Goal: Information Seeking & Learning: Check status

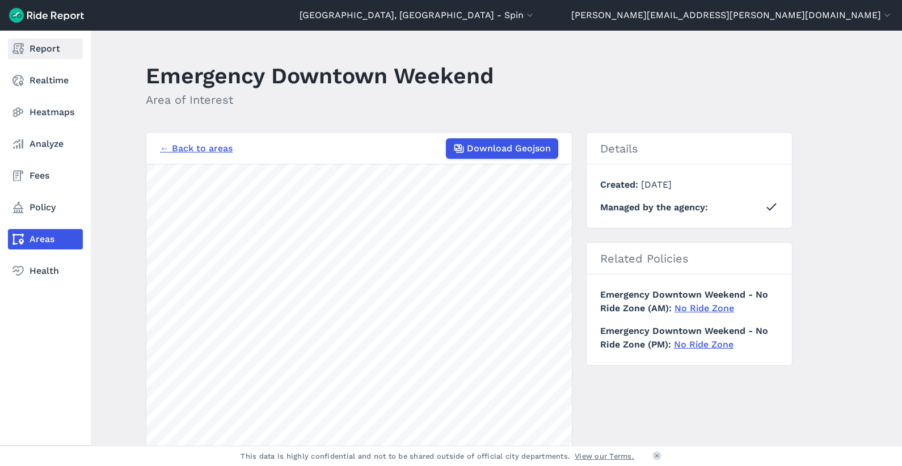
click at [59, 47] on link "Report" at bounding box center [45, 49] width 75 height 20
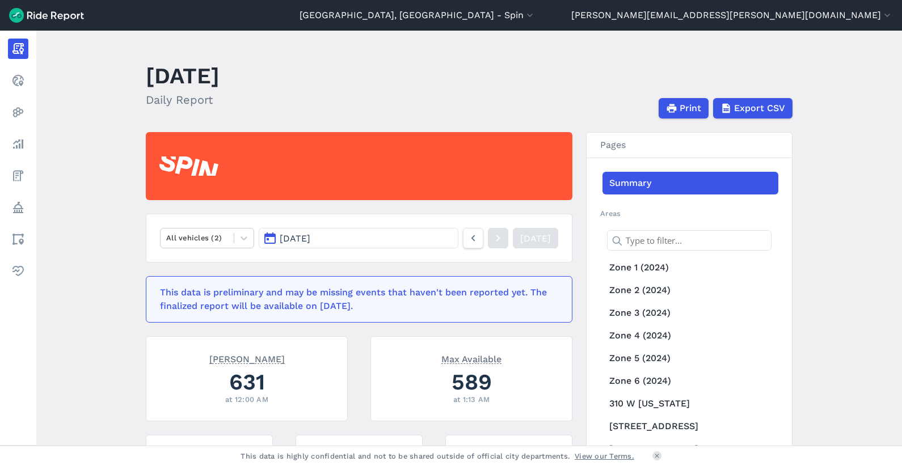
click at [403, 240] on button "[DATE]" at bounding box center [359, 238] width 200 height 20
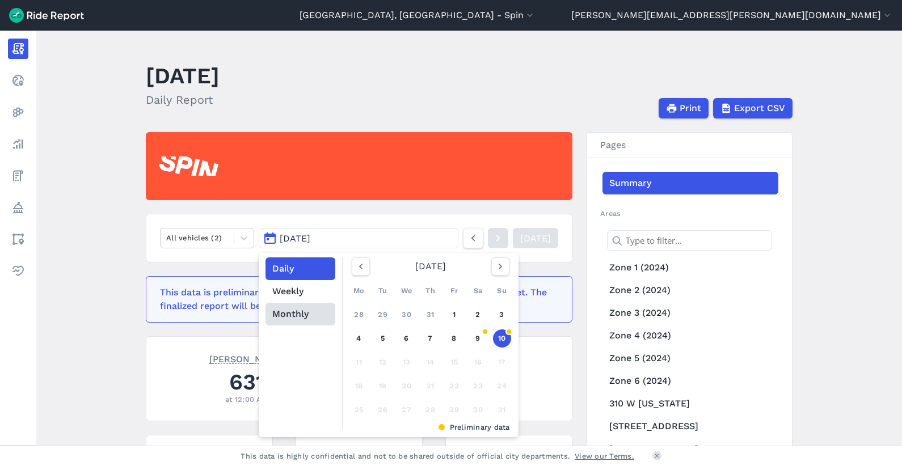
click at [318, 303] on button "Monthly" at bounding box center [301, 314] width 70 height 23
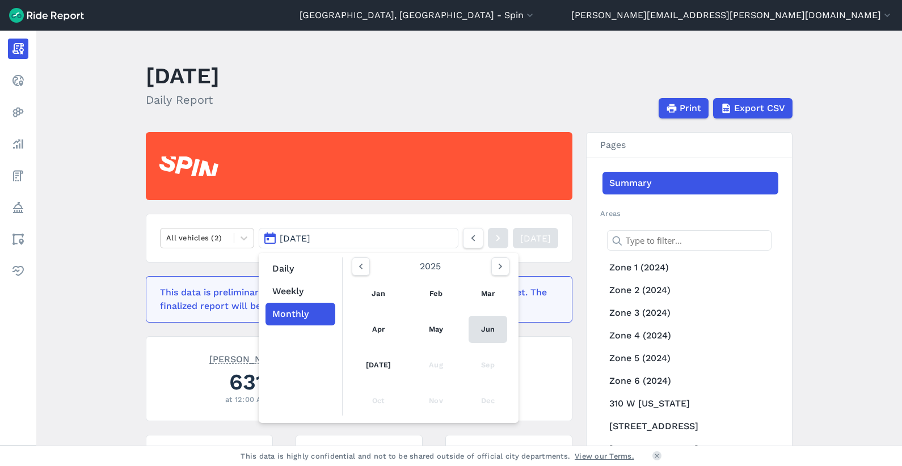
click at [493, 323] on link "Jun" at bounding box center [488, 329] width 39 height 27
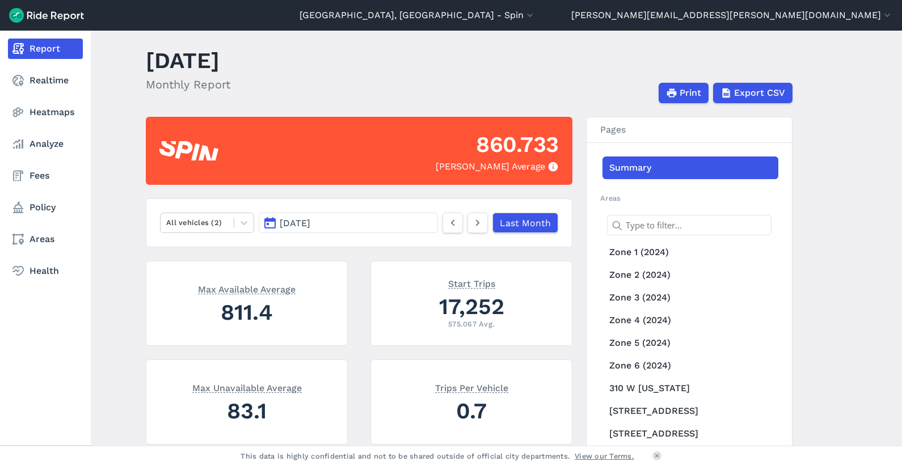
scroll to position [64, 0]
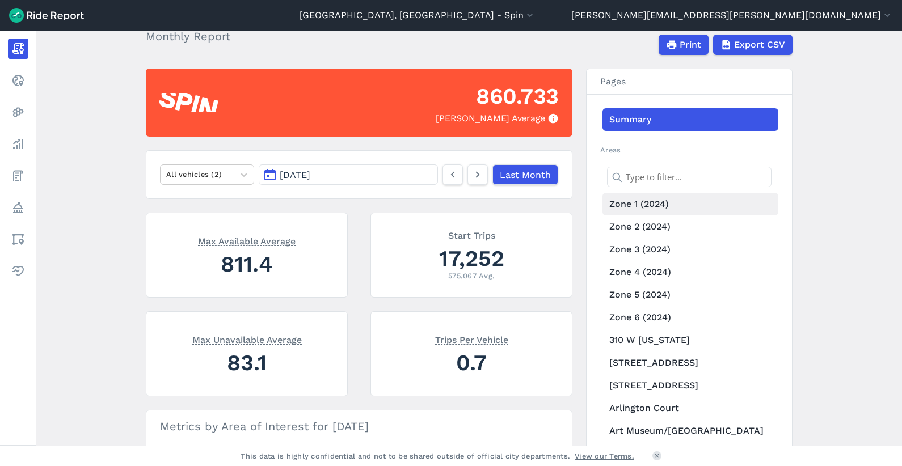
click at [649, 202] on link "Zone 1 (2024)" at bounding box center [691, 204] width 176 height 23
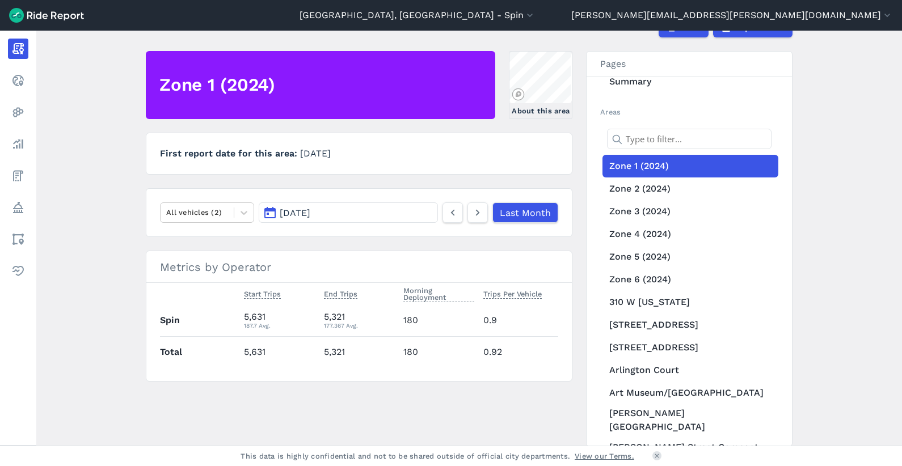
scroll to position [83, 0]
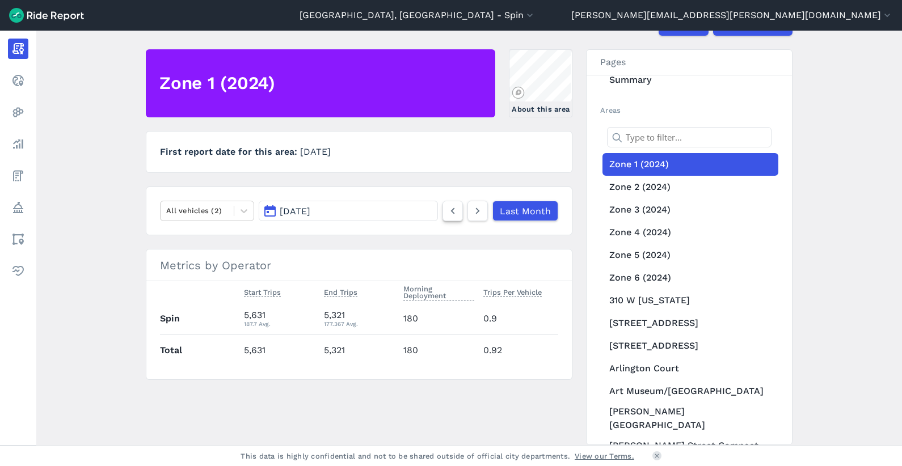
click at [455, 209] on icon at bounding box center [453, 211] width 12 height 14
click at [478, 209] on icon at bounding box center [478, 211] width 12 height 14
click at [626, 186] on link "Zone 2 (2024)" at bounding box center [691, 187] width 176 height 23
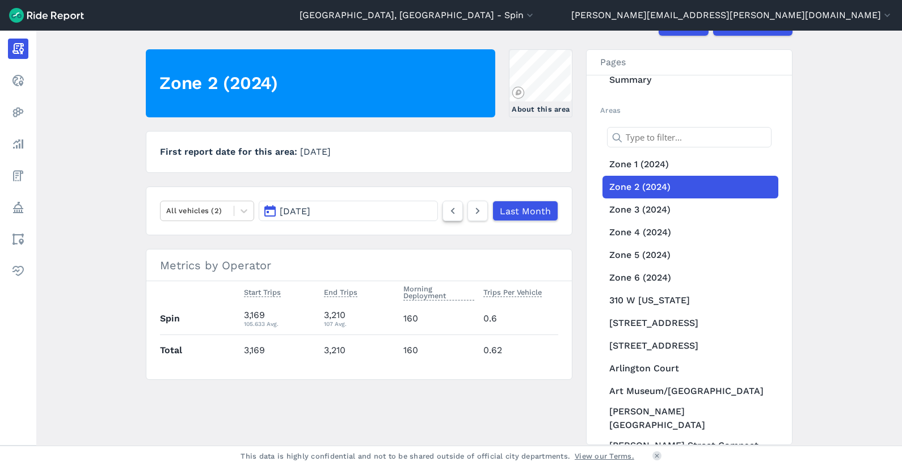
click at [453, 208] on use at bounding box center [453, 211] width 4 height 6
click at [481, 208] on icon at bounding box center [478, 211] width 12 height 14
click at [475, 209] on icon at bounding box center [478, 211] width 12 height 14
click at [654, 205] on link "Zone 3 (2024)" at bounding box center [691, 210] width 176 height 23
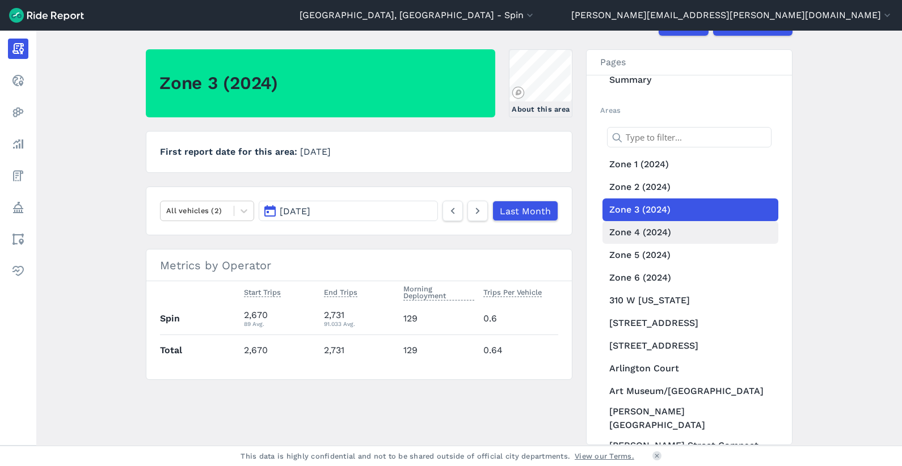
click at [633, 233] on link "Zone 4 (2024)" at bounding box center [691, 232] width 176 height 23
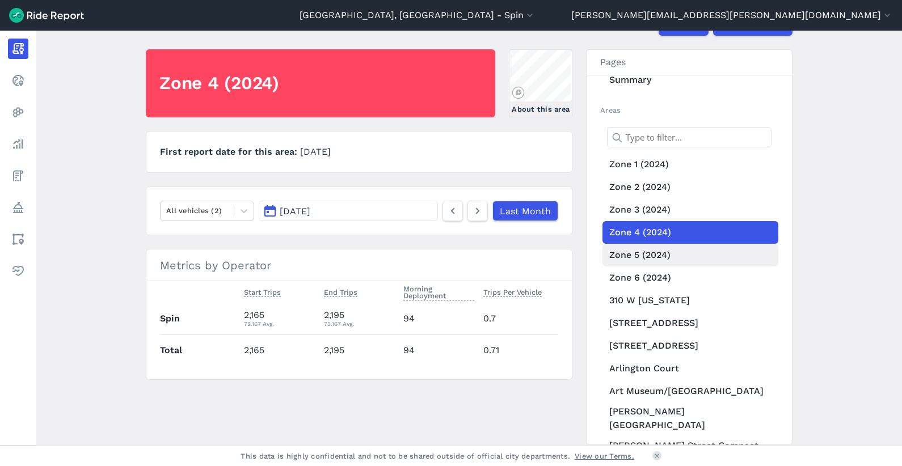
click at [633, 254] on link "Zone 5 (2024)" at bounding box center [691, 255] width 176 height 23
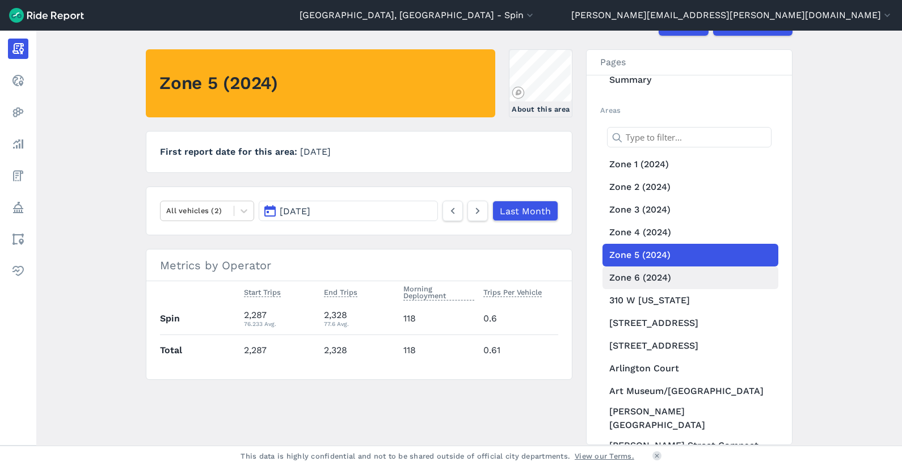
click at [651, 275] on link "Zone 6 (2024)" at bounding box center [691, 278] width 176 height 23
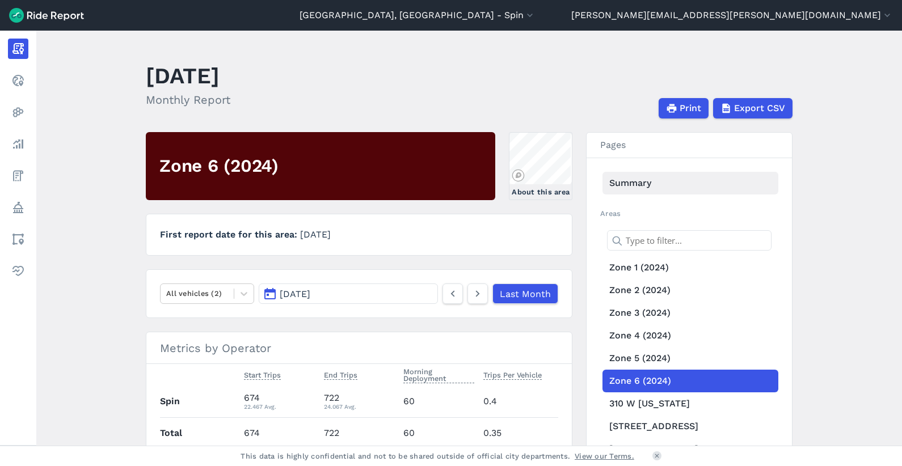
click at [679, 178] on link "Summary" at bounding box center [691, 183] width 176 height 23
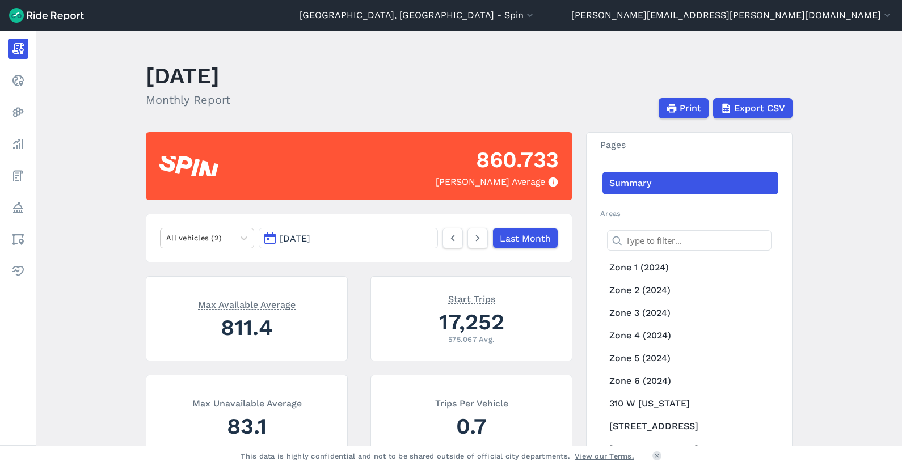
scroll to position [106, 0]
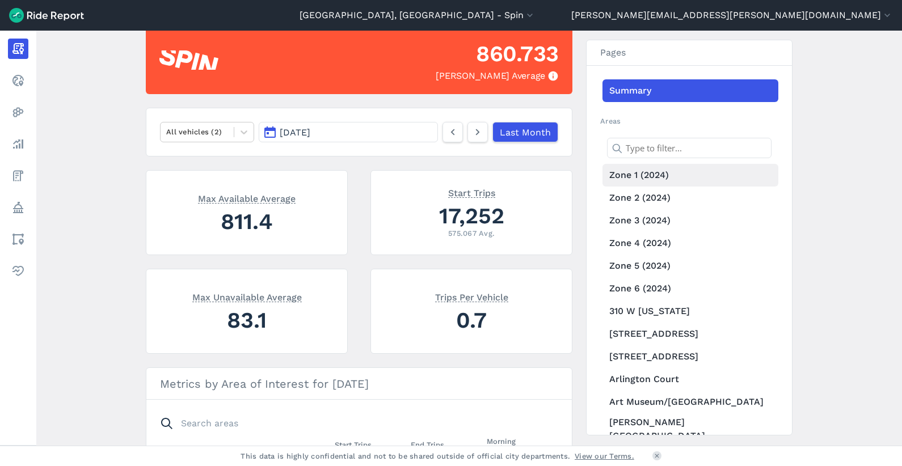
click at [667, 181] on link "Zone 1 (2024)" at bounding box center [691, 175] width 176 height 23
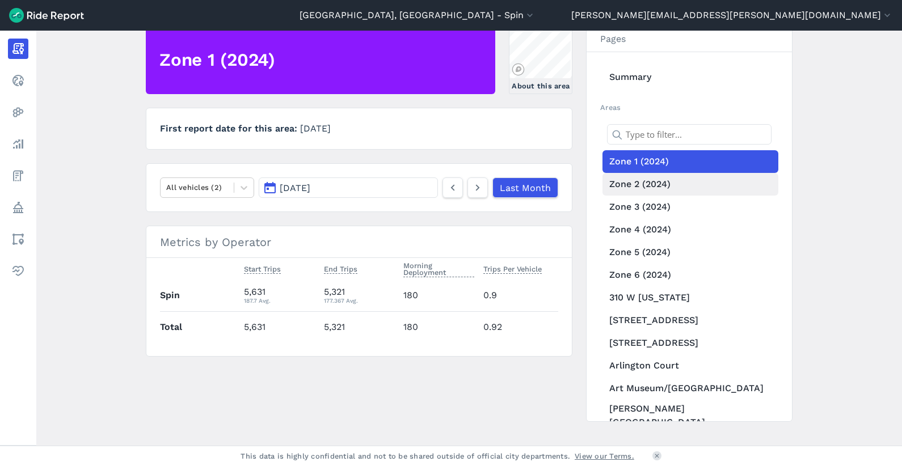
click at [660, 178] on link "Zone 2 (2024)" at bounding box center [691, 184] width 176 height 23
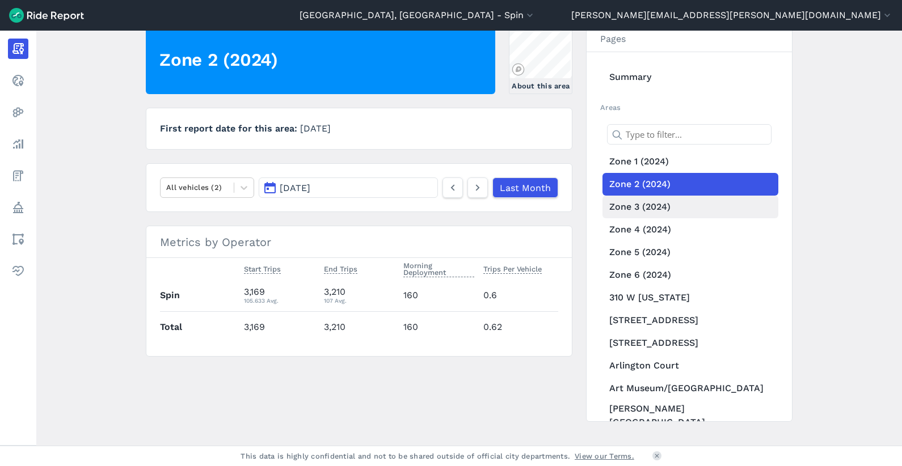
click at [641, 212] on link "Zone 3 (2024)" at bounding box center [691, 207] width 176 height 23
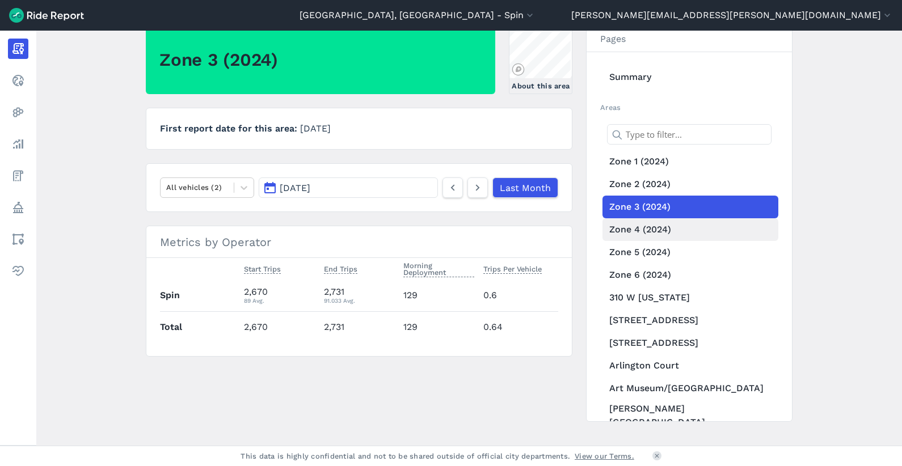
click at [700, 228] on link "Zone 4 (2024)" at bounding box center [691, 229] width 176 height 23
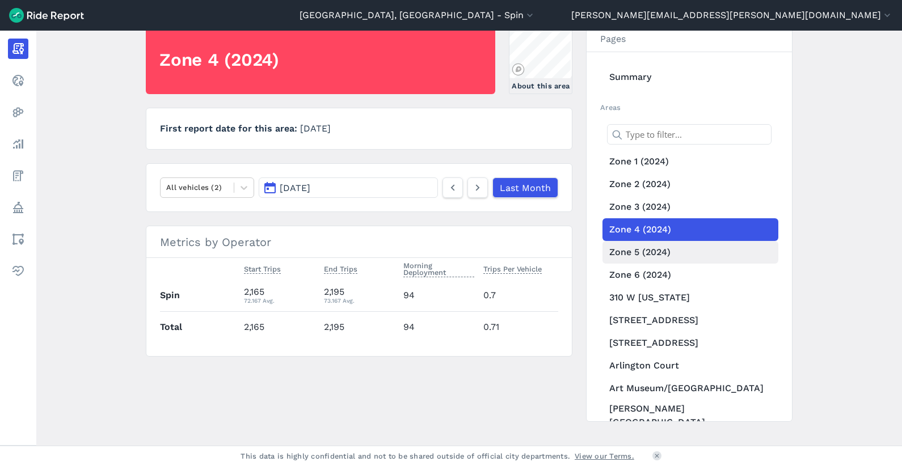
click at [649, 258] on link "Zone 5 (2024)" at bounding box center [691, 252] width 176 height 23
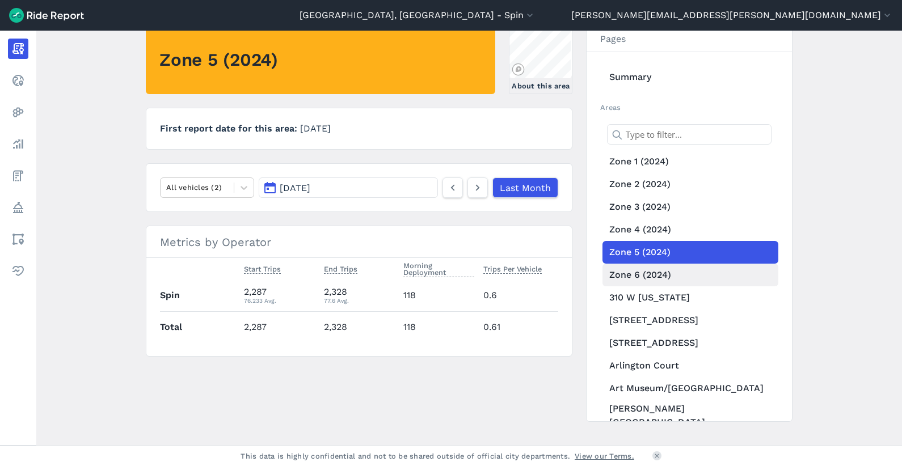
click at [638, 277] on link "Zone 6 (2024)" at bounding box center [691, 275] width 176 height 23
